Goal: Information Seeking & Learning: Learn about a topic

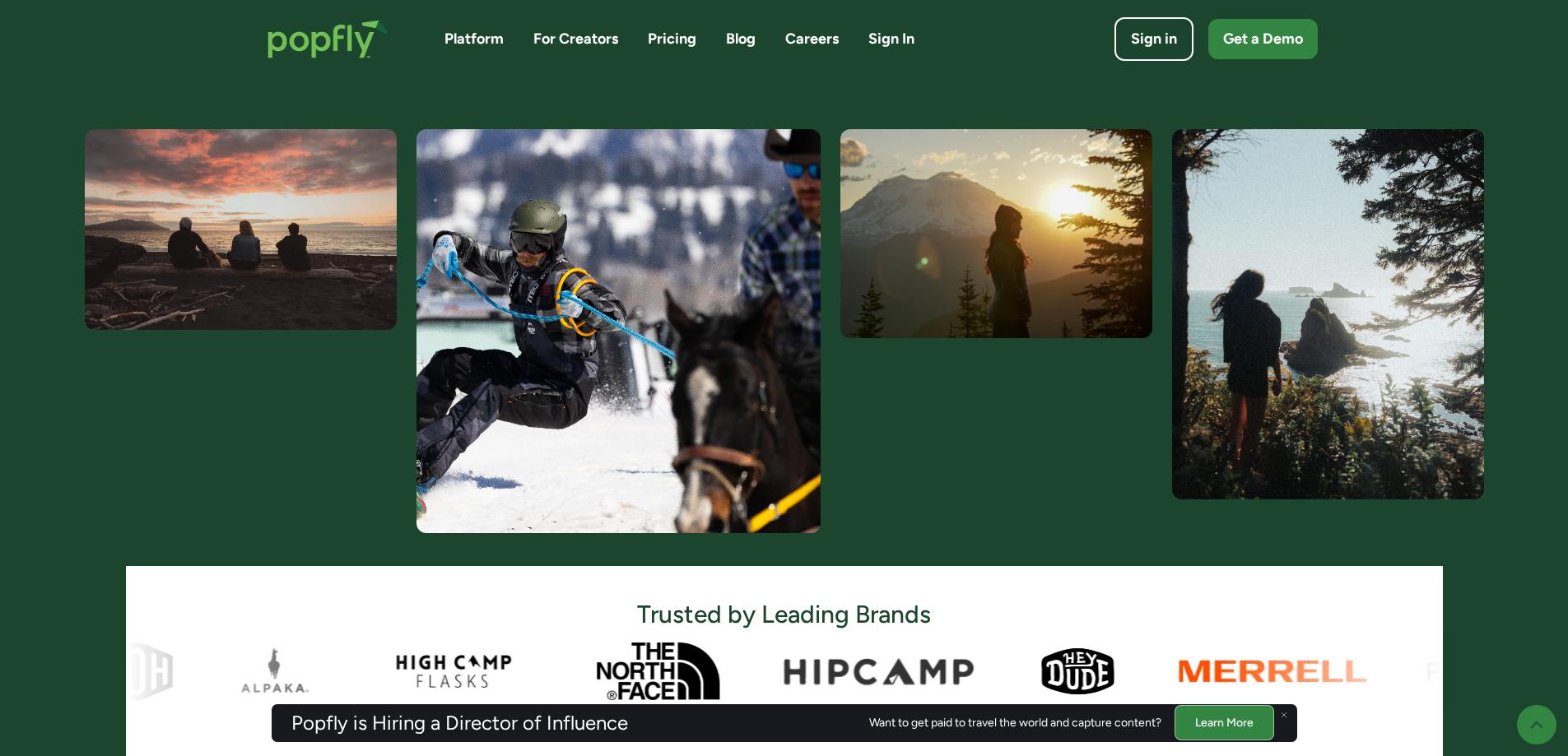
scroll to position [575, 0]
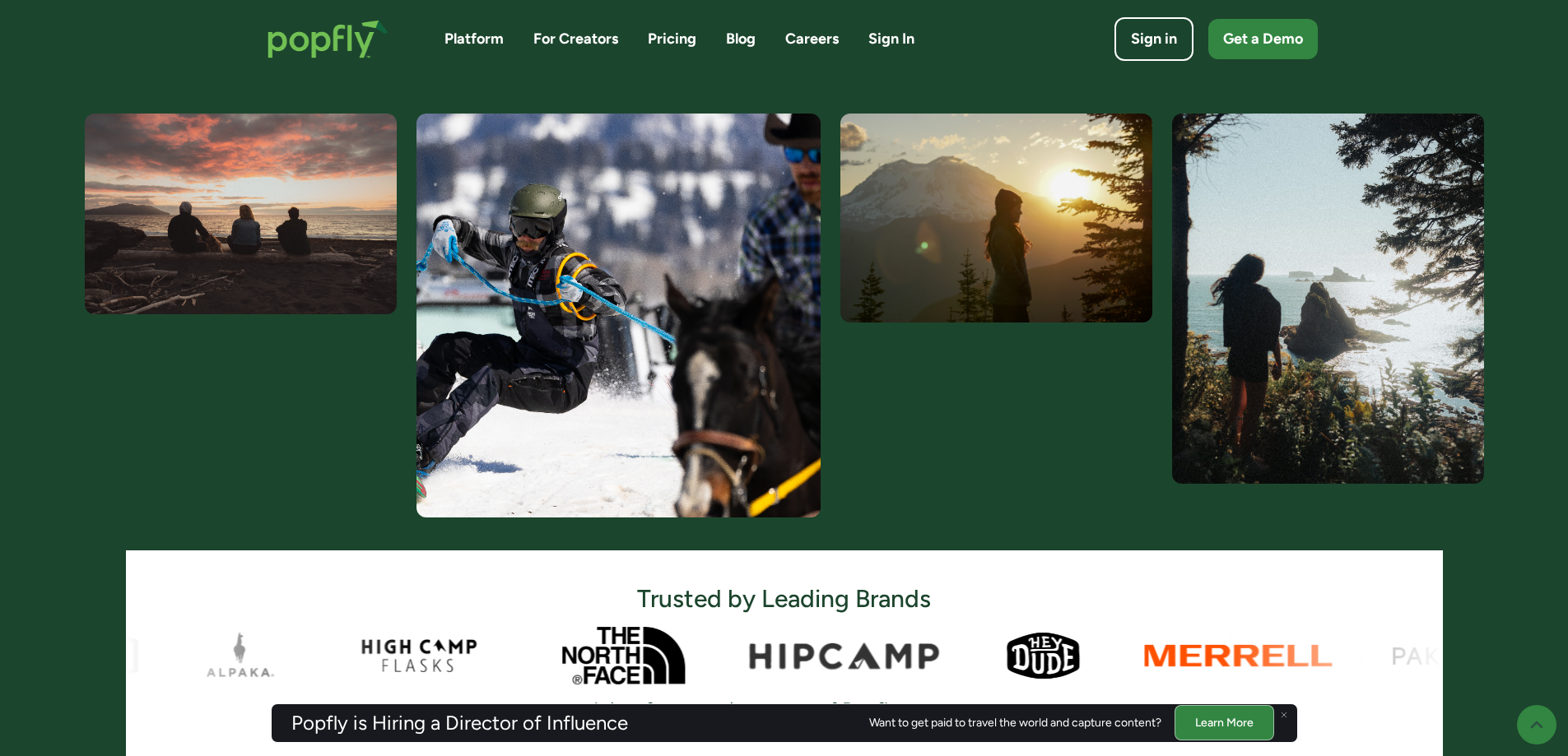
click at [683, 27] on div "Platform For Creators Pricing Blog Careers Sign In Sign in Get a Demo" at bounding box center [784, 39] width 1067 height 71
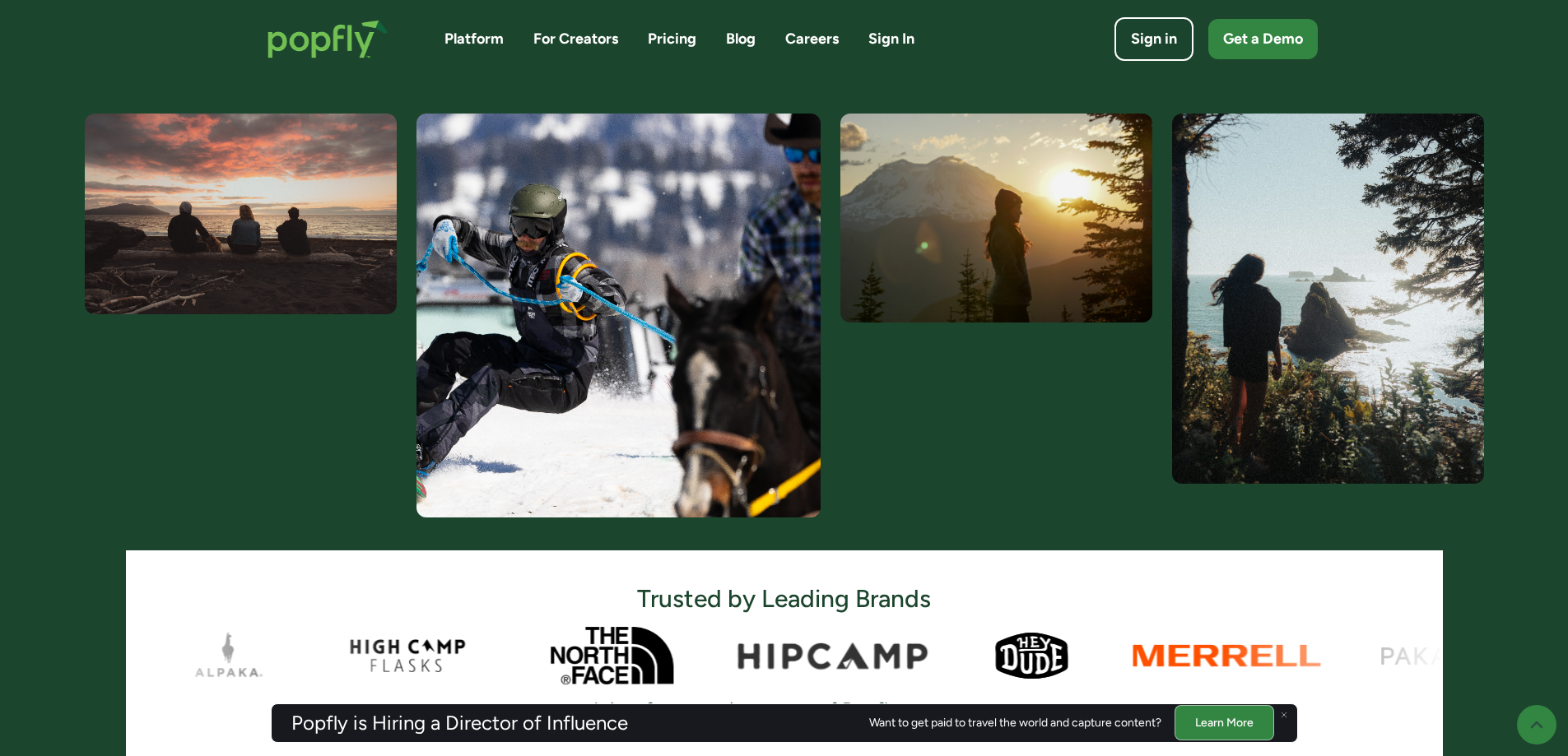
click at [676, 33] on link "Pricing" at bounding box center [672, 38] width 49 height 20
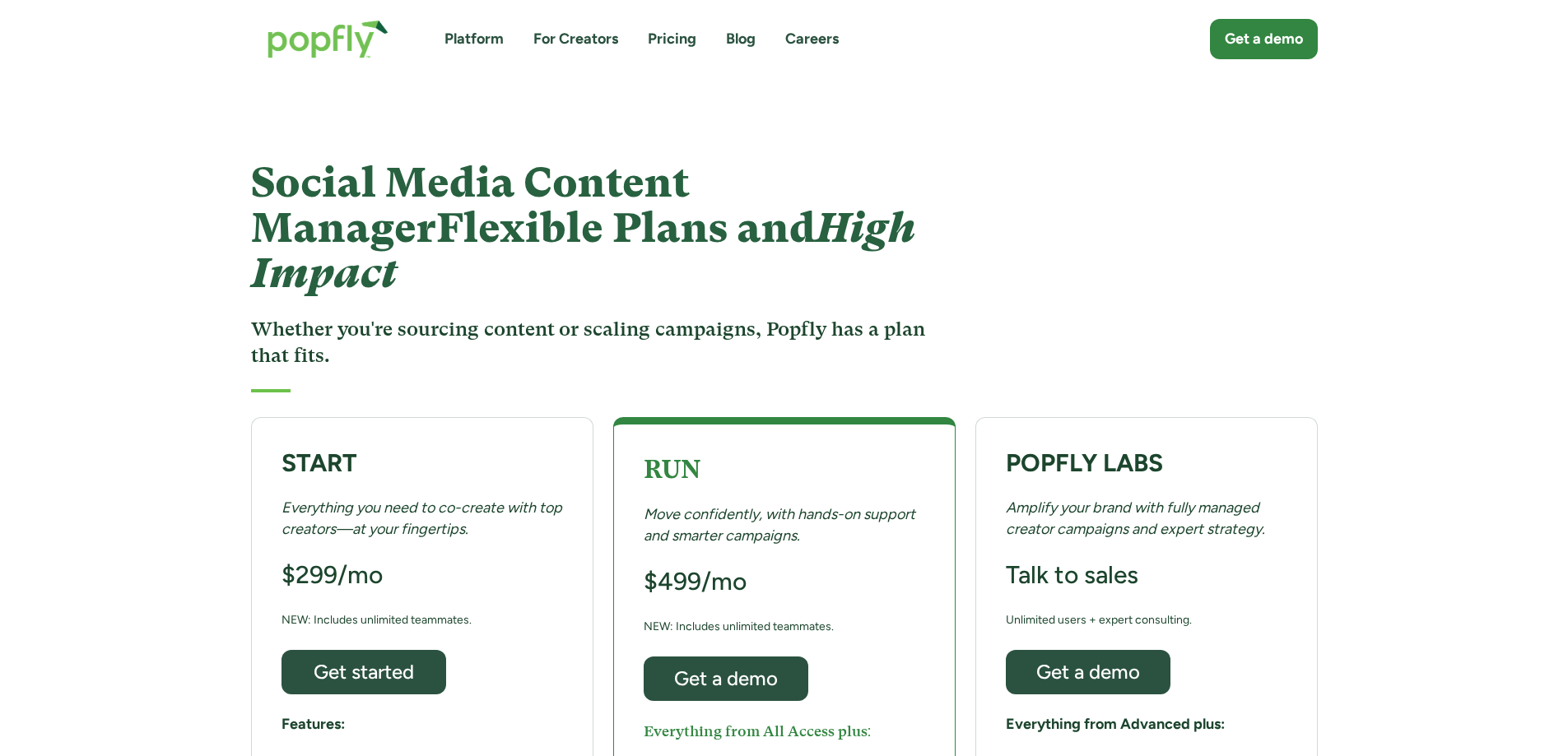
click at [674, 36] on link "Pricing" at bounding box center [672, 38] width 49 height 20
click at [827, 41] on link "Careers" at bounding box center [812, 38] width 53 height 20
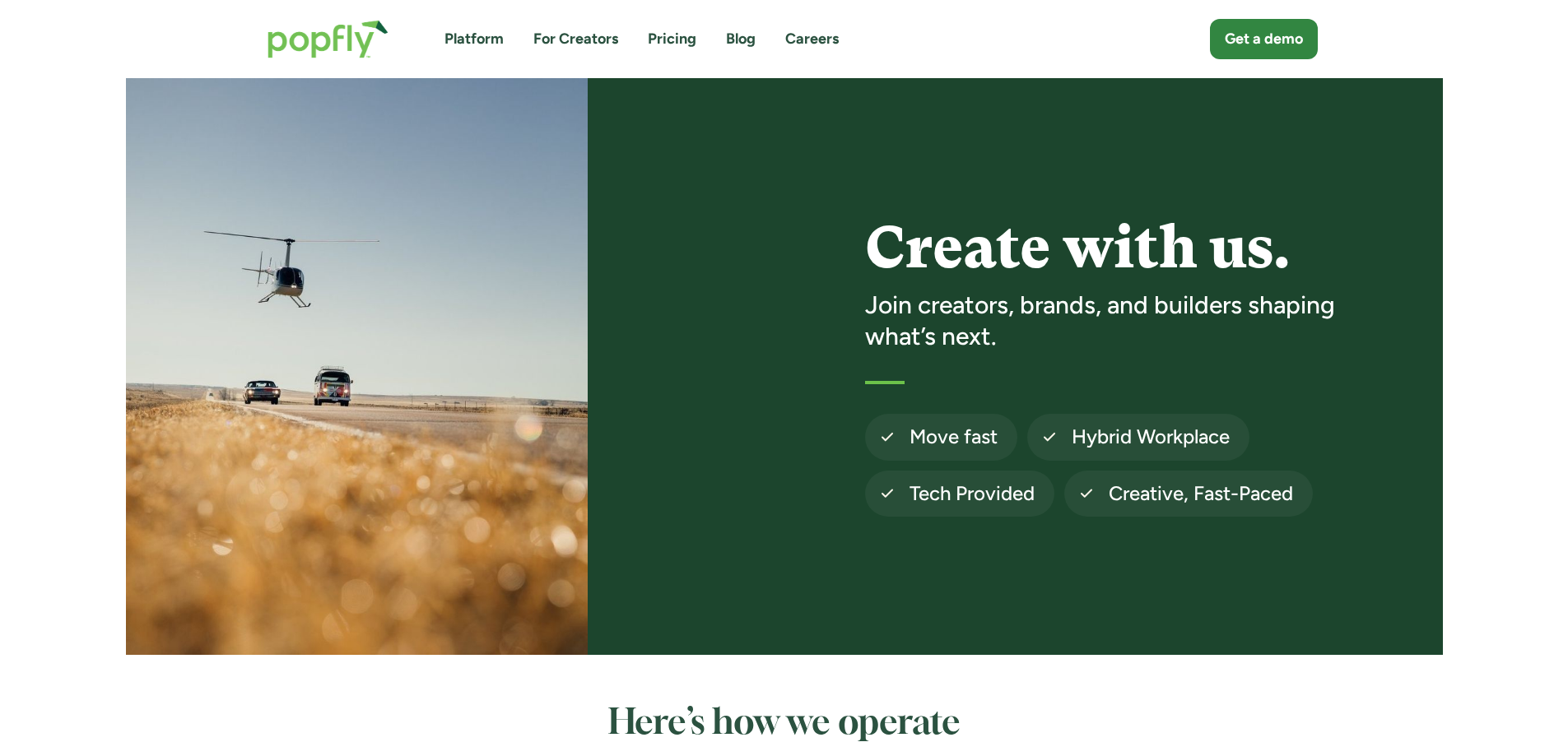
click at [819, 48] on link "Careers" at bounding box center [812, 38] width 53 height 20
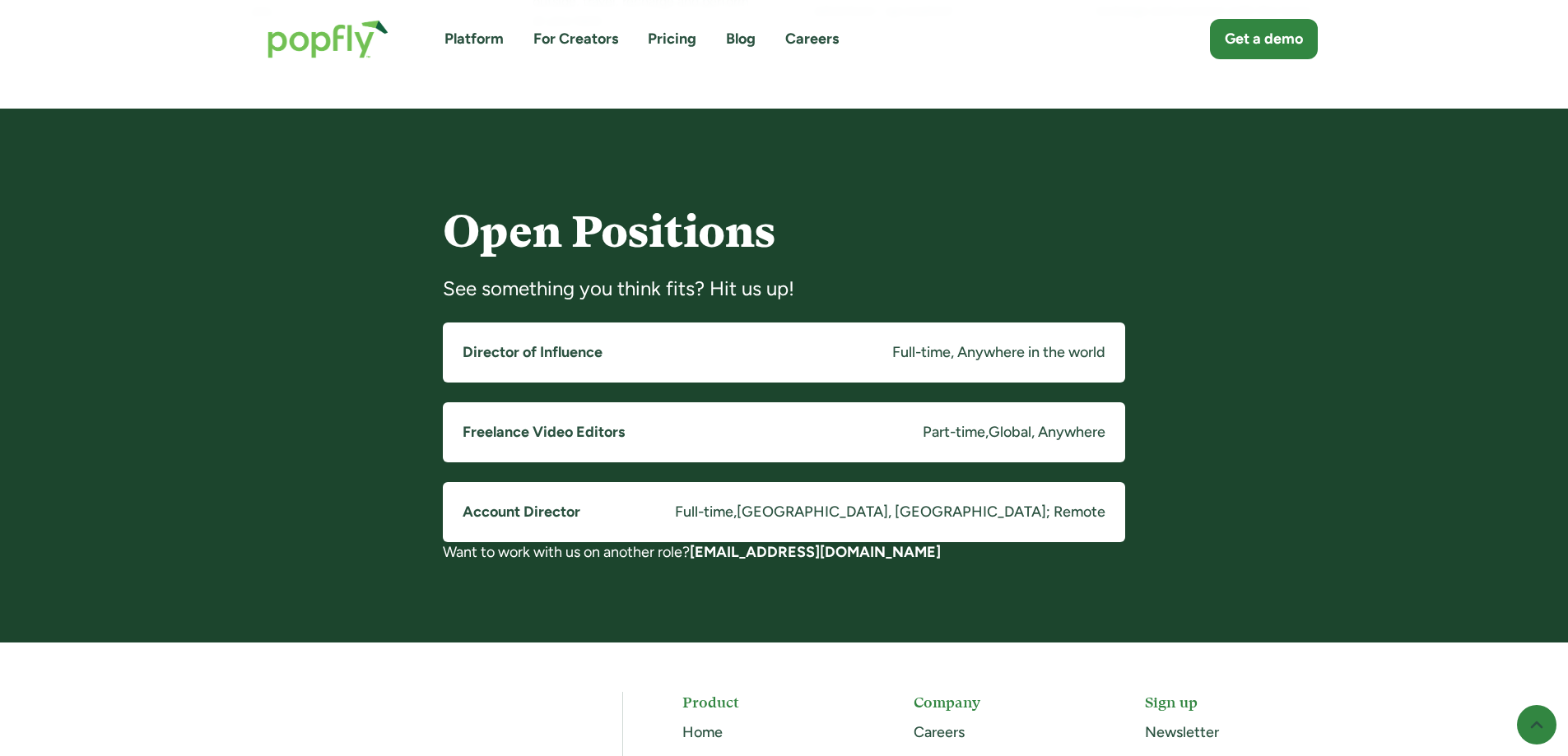
scroll to position [1152, 0]
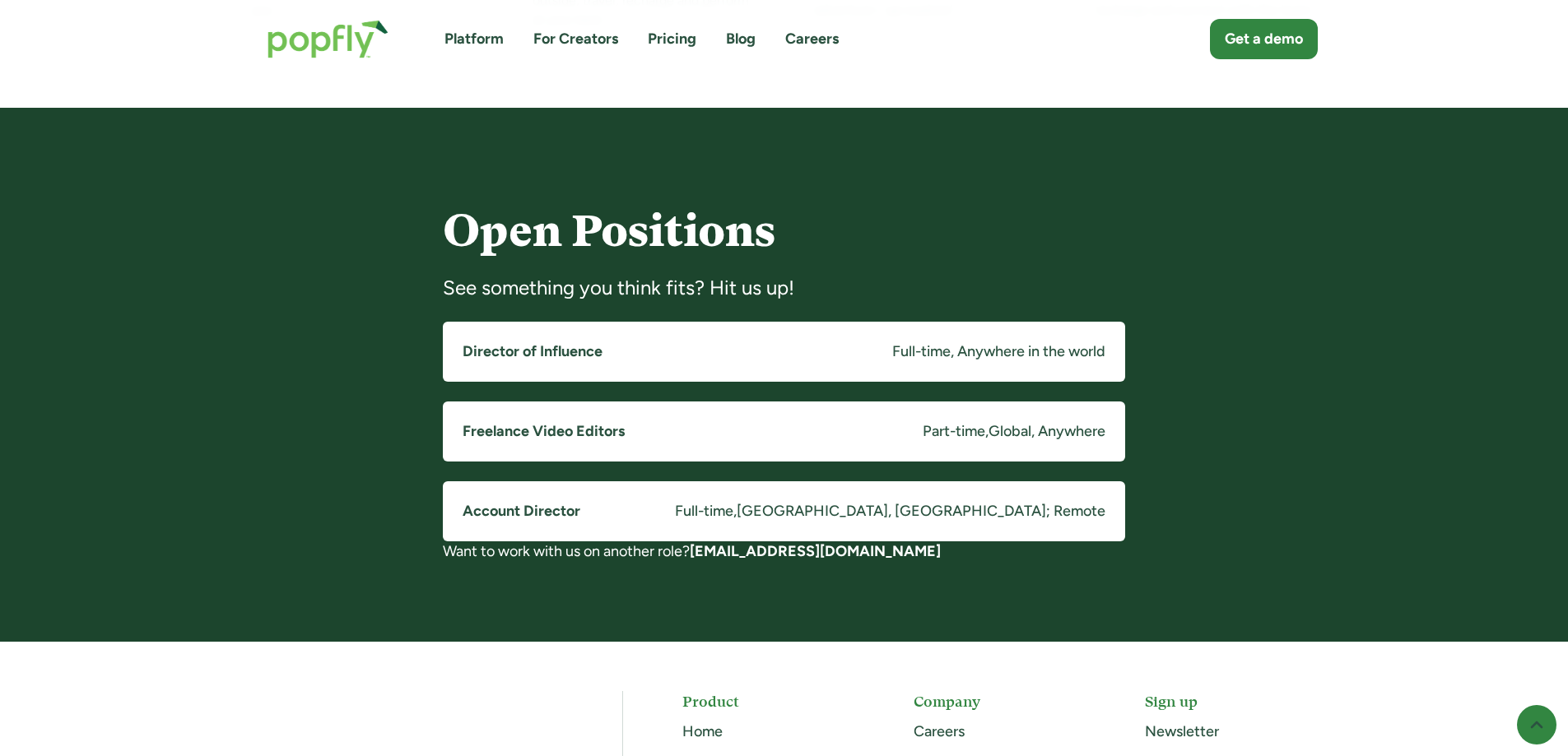
click at [549, 510] on h5 "Account Director" at bounding box center [521, 511] width 117 height 20
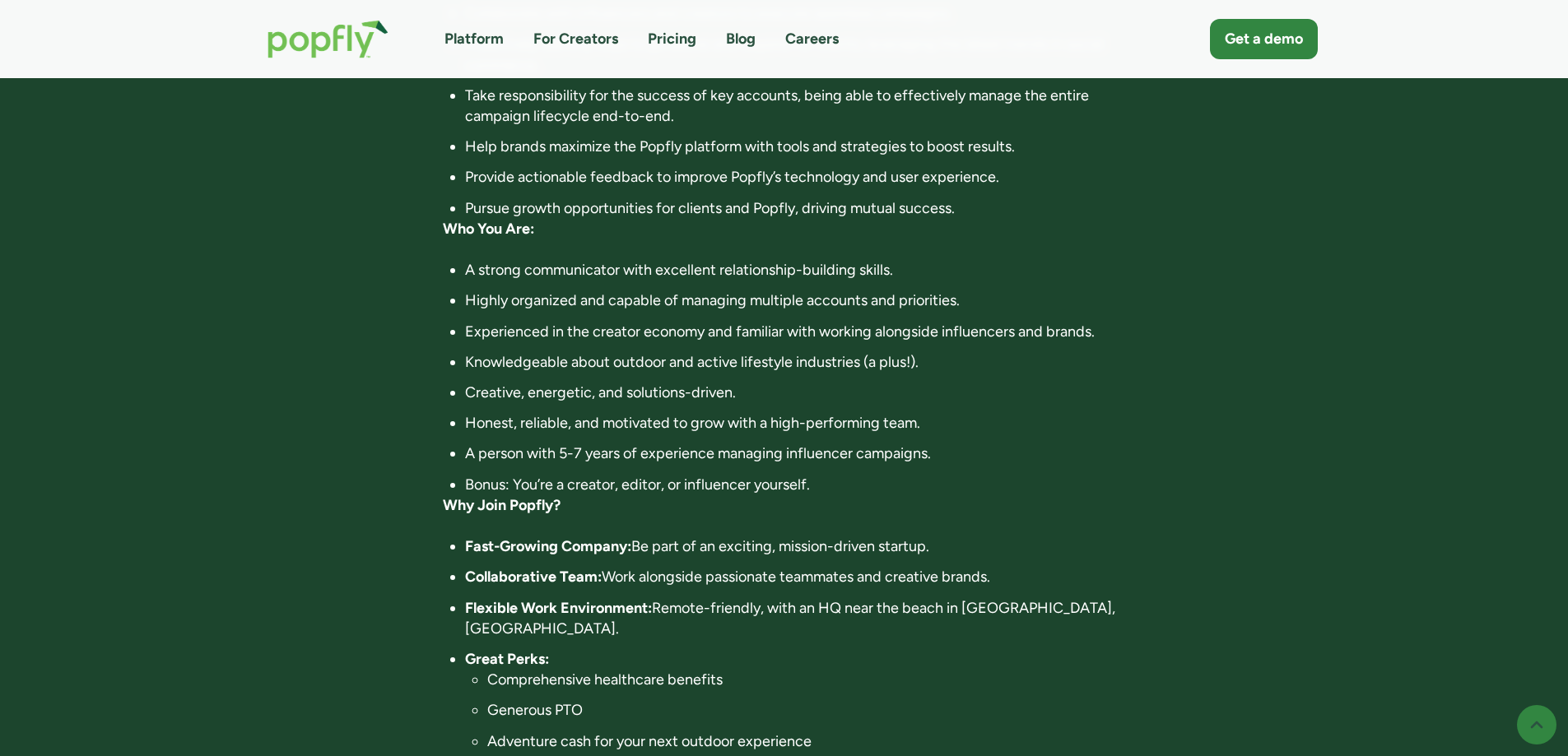
scroll to position [494, 0]
